Goal: Information Seeking & Learning: Learn about a topic

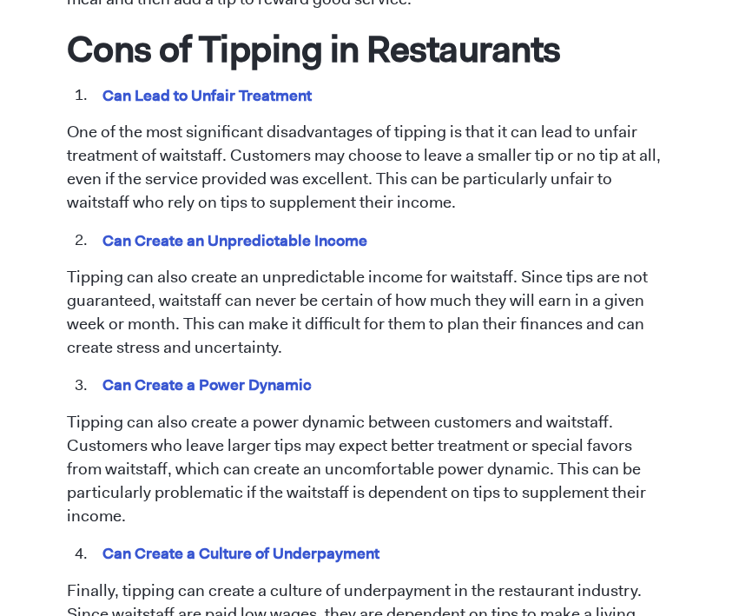
scroll to position [1651, 0]
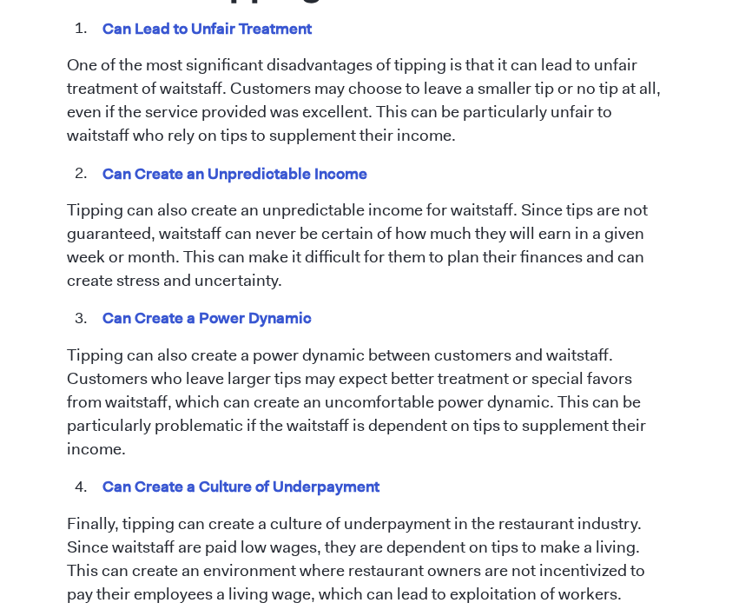
click at [347, 314] on li "Can Create a Power Dynamic" at bounding box center [378, 319] width 575 height 23
click at [379, 217] on p "Tipping can also create an unpredictable income for waitstaff. Since tips are n…" at bounding box center [366, 246] width 599 height 94
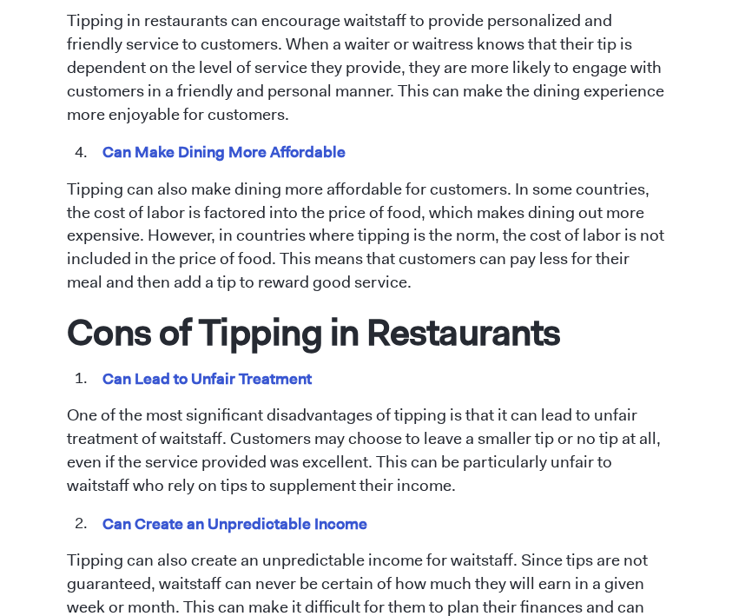
scroll to position [1390, 0]
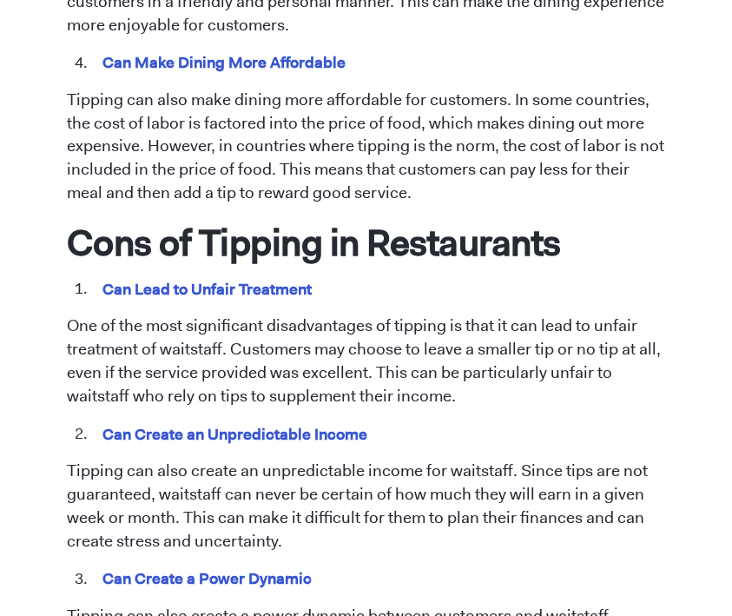
click at [346, 408] on p "One of the most significant disadvantages of tipping is that it can lead to unf…" at bounding box center [366, 361] width 599 height 94
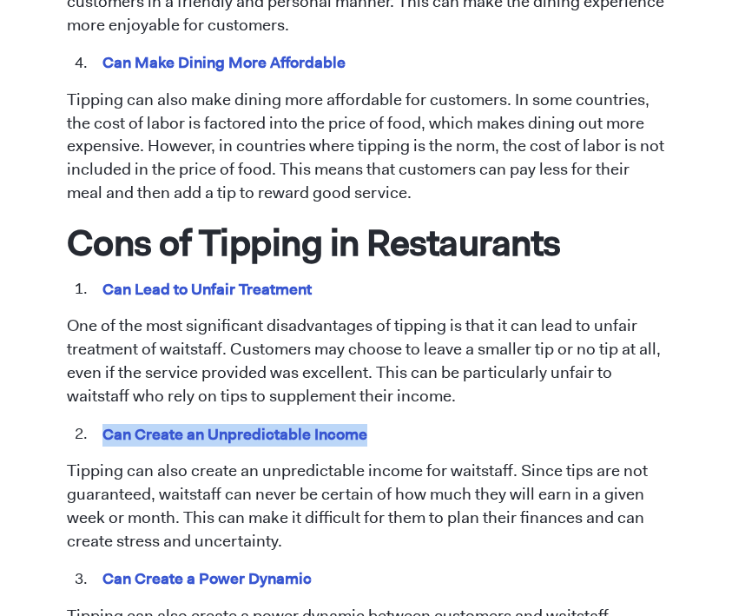
drag, startPoint x: 381, startPoint y: 433, endPoint x: 70, endPoint y: 433, distance: 311.0
click at [70, 433] on ol "Can Create an Unpredictable Income" at bounding box center [366, 434] width 599 height 23
copy mark "Can Create an Unpredictable Income"
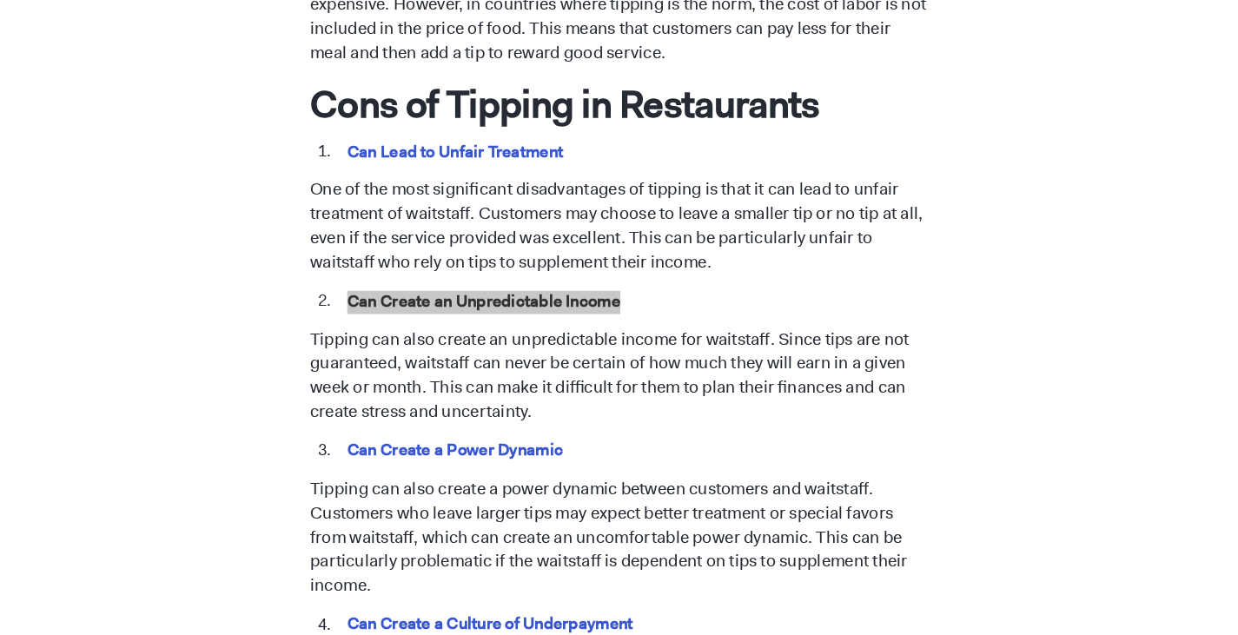
scroll to position [1564, 0]
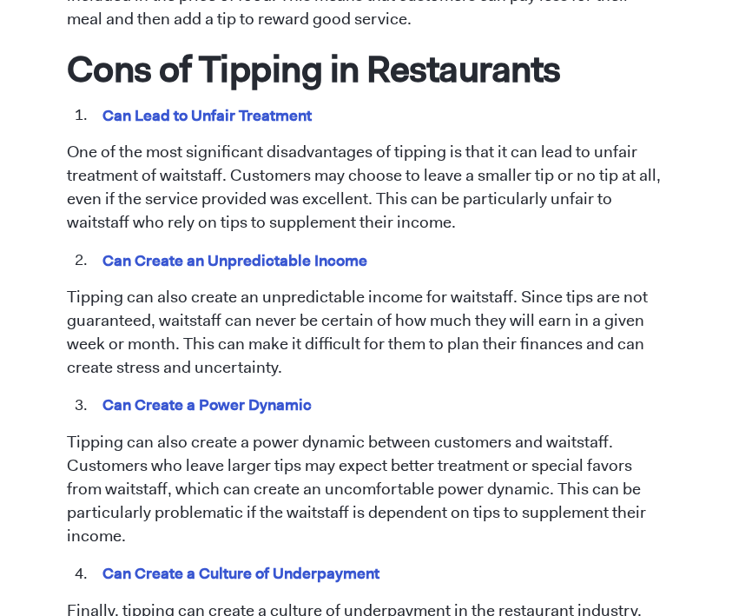
click at [335, 322] on p "Tipping can also create an unpredictable income for waitstaff. Since tips are n…" at bounding box center [366, 333] width 599 height 94
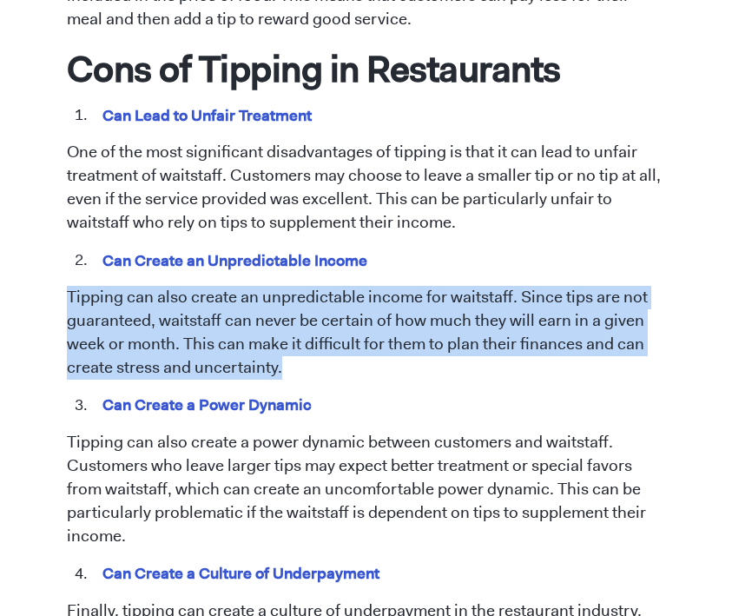
drag, startPoint x: 312, startPoint y: 362, endPoint x: 64, endPoint y: 294, distance: 256.7
click at [64, 294] on div "[DATE] Tipping in Restaurants: Pros and Cons [PERSON_NAME] Tipping has been a l…" at bounding box center [366, 33] width 625 height 2929
copy p "Tipping can also create an unpredictable income for waitstaff. Since tips are n…"
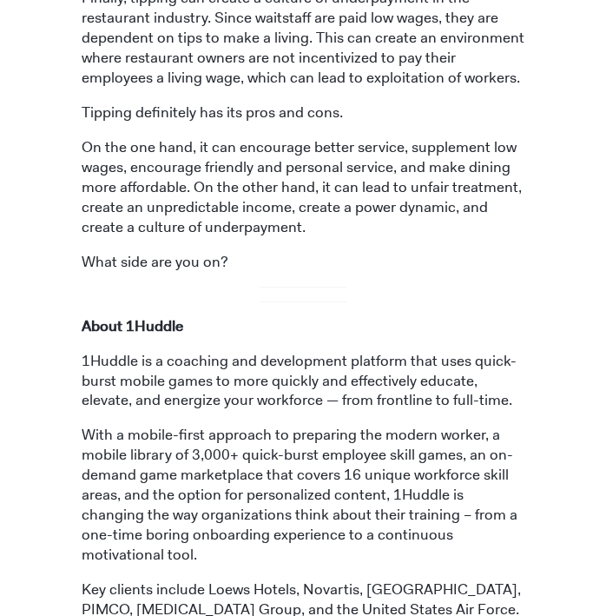
scroll to position [1777, 0]
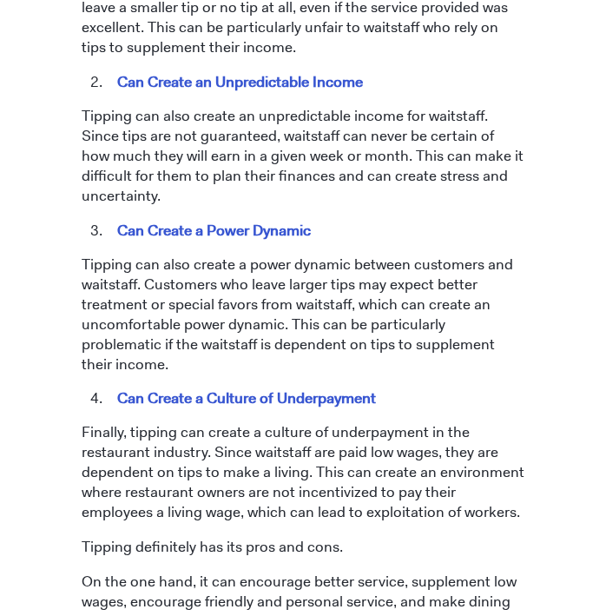
click at [345, 255] on p "Tipping can also create a power dynamic between customers and waitstaff. Custom…" at bounding box center [303, 315] width 443 height 120
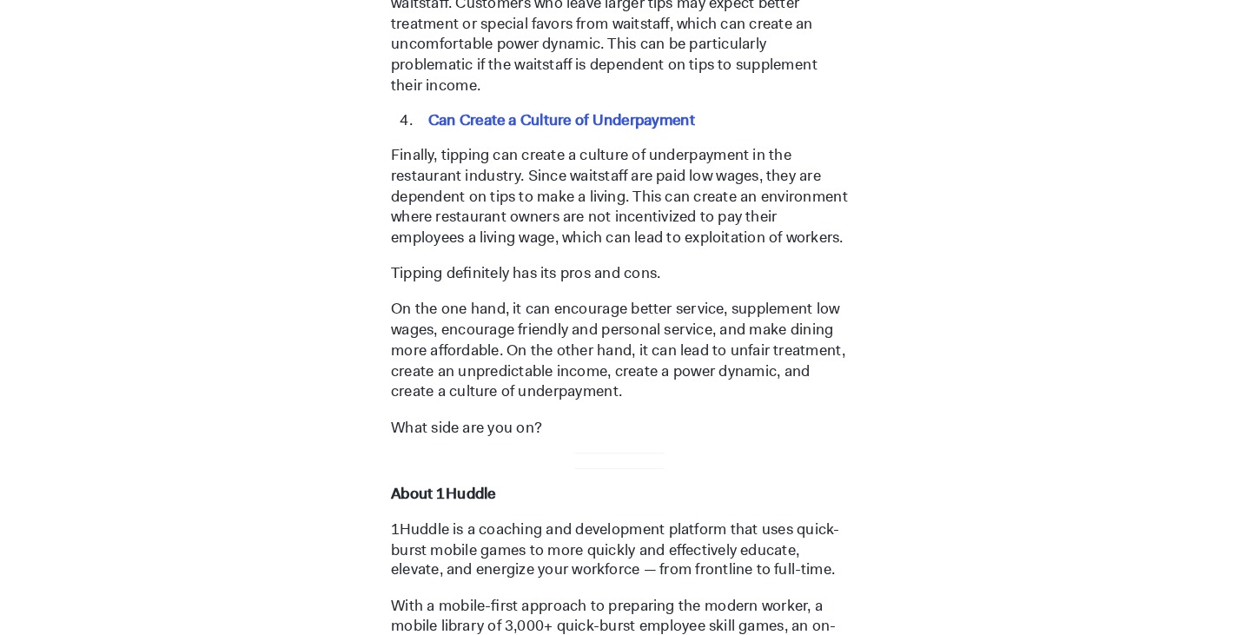
scroll to position [2038, 0]
